Goal: Information Seeking & Learning: Learn about a topic

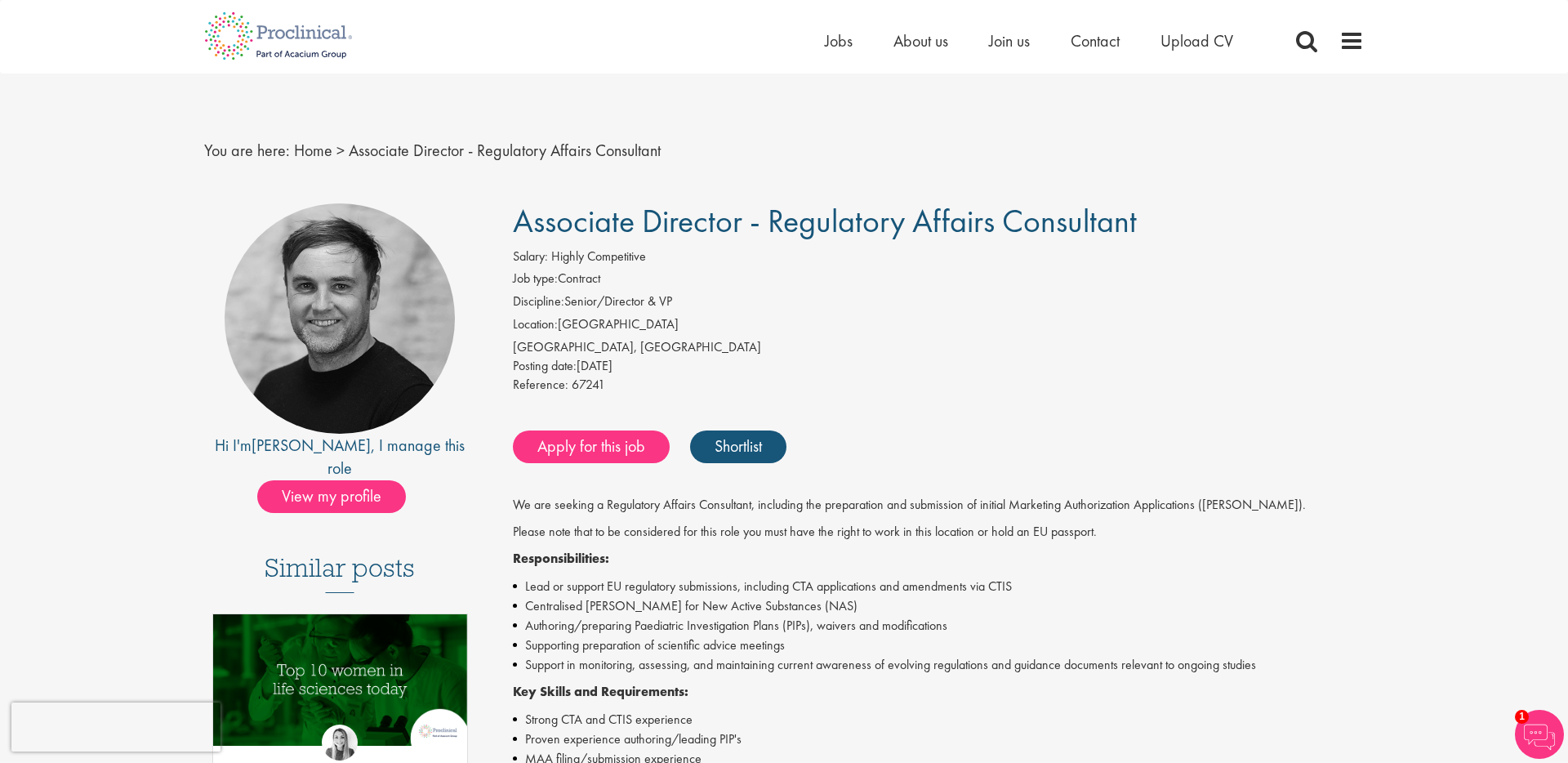
scroll to position [1, 0]
click at [282, 479] on span "View my profile" at bounding box center [331, 495] width 149 height 33
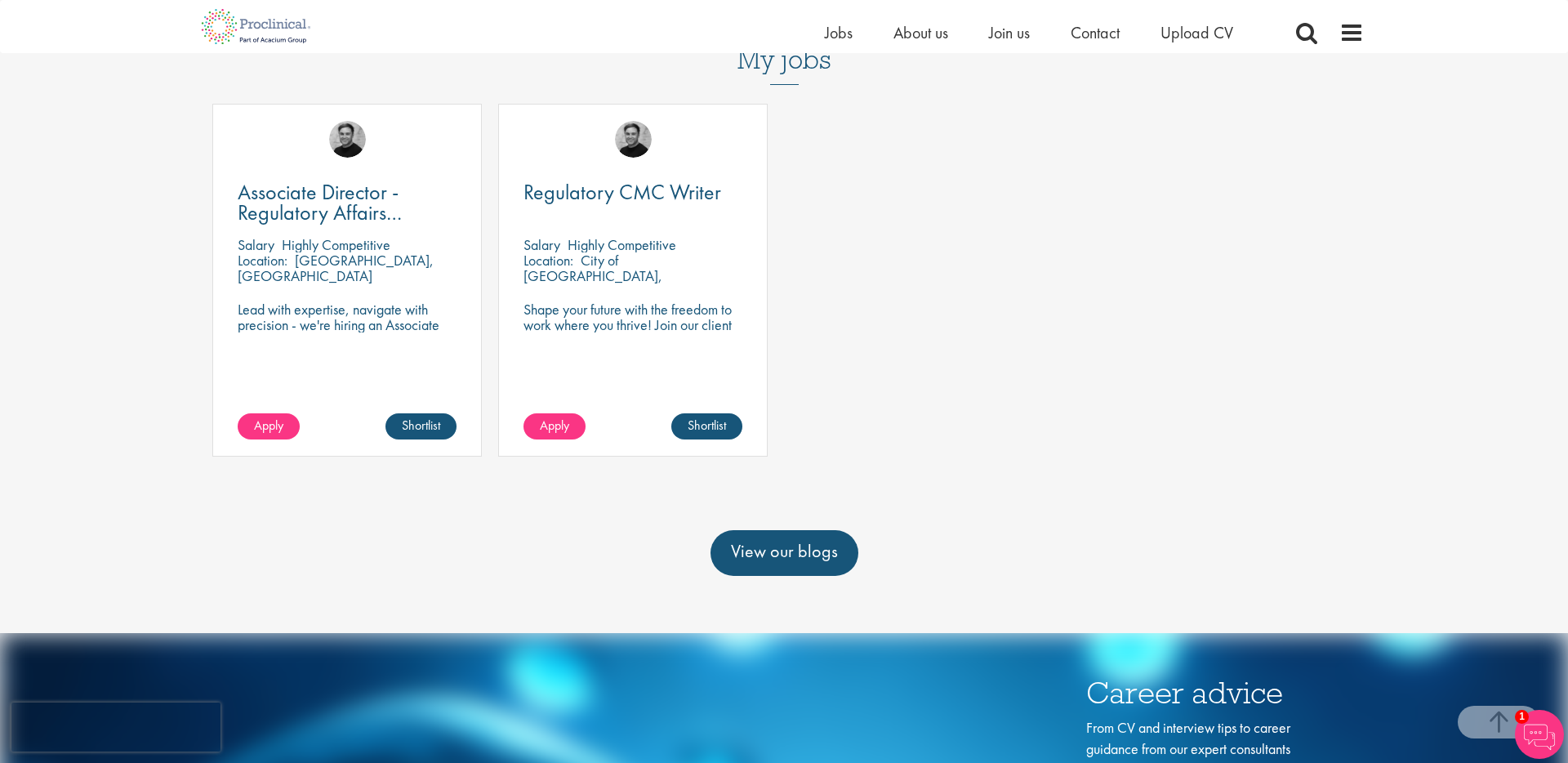
scroll to position [689, 0]
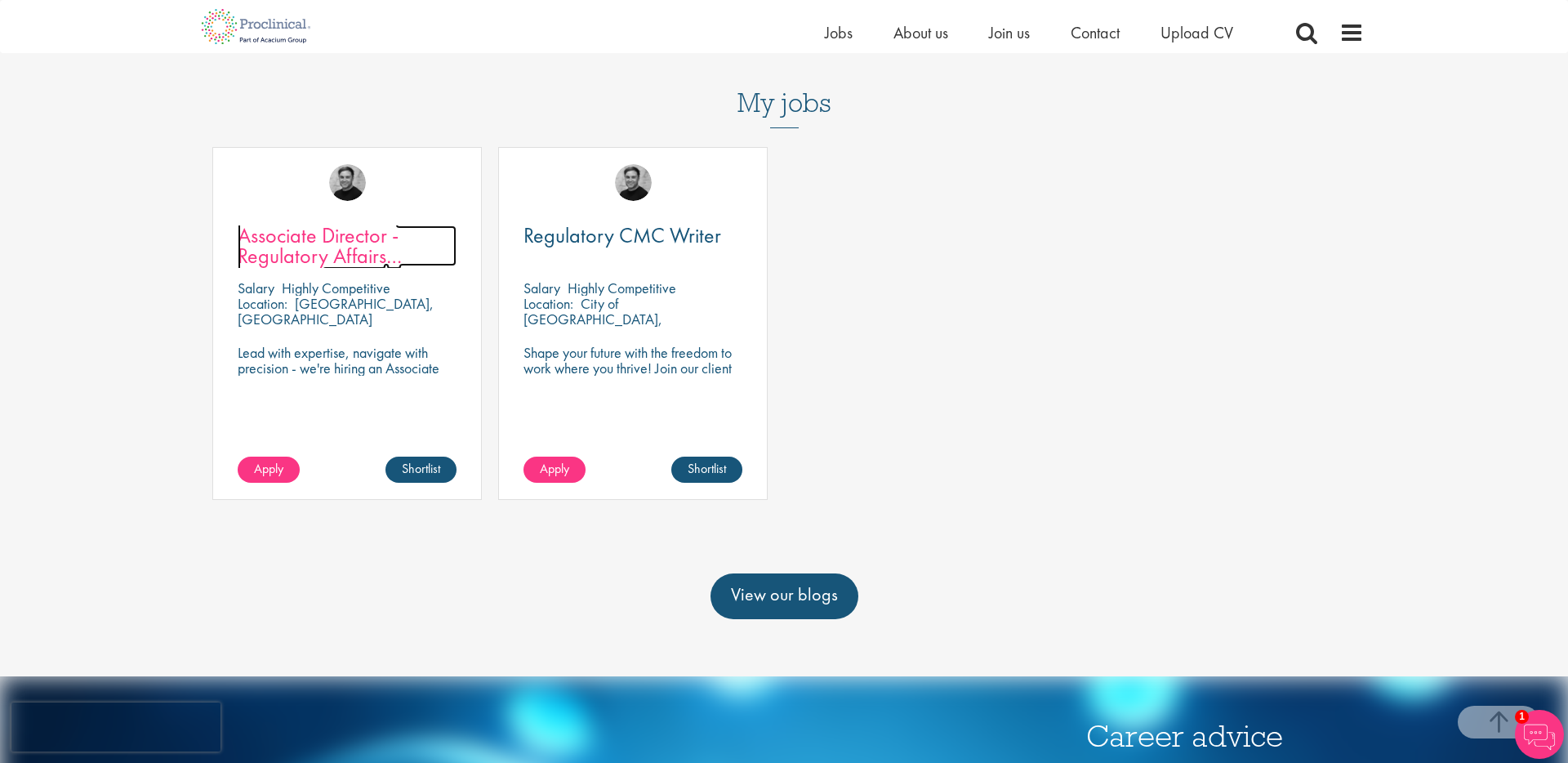
click at [290, 221] on span "Associate Director - Regulatory Affairs Consultant" at bounding box center [320, 256] width 164 height 69
